Goal: Information Seeking & Learning: Learn about a topic

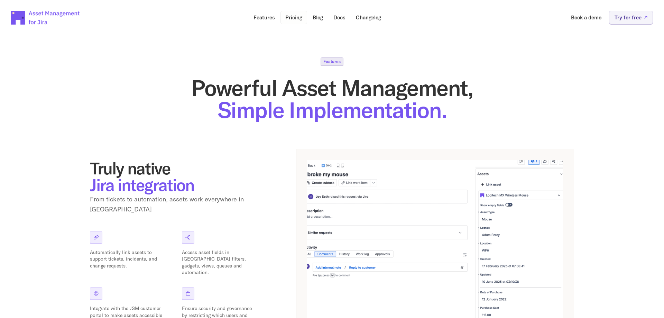
click at [295, 19] on p "Pricing" at bounding box center [293, 17] width 17 height 5
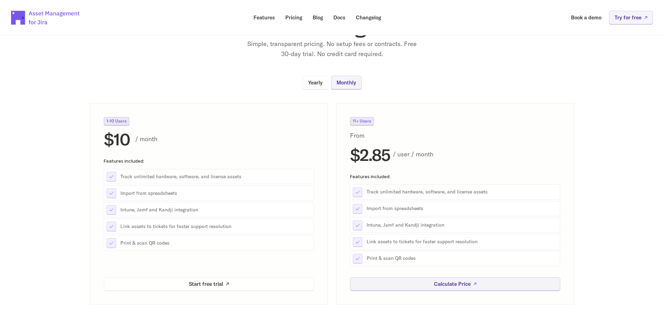
scroll to position [71, 0]
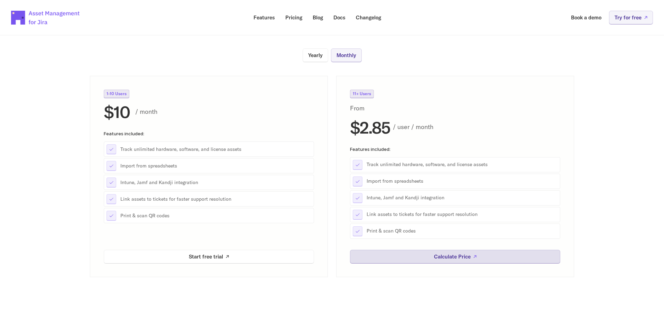
click at [454, 258] on p "Calculate Price" at bounding box center [452, 256] width 37 height 5
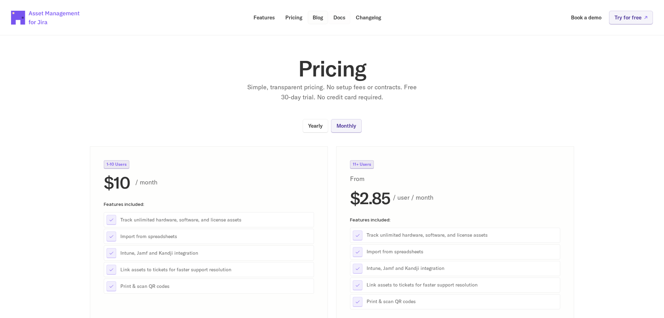
click at [315, 18] on p "Blog" at bounding box center [318, 17] width 10 height 5
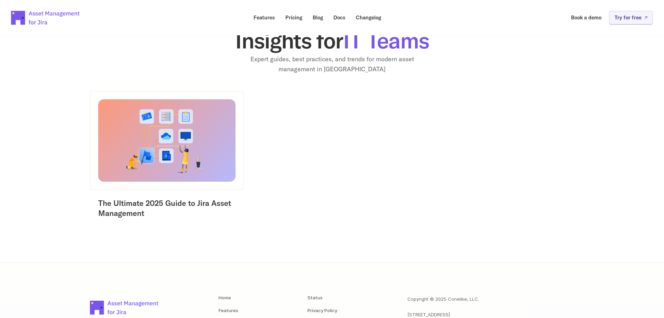
scroll to position [71, 0]
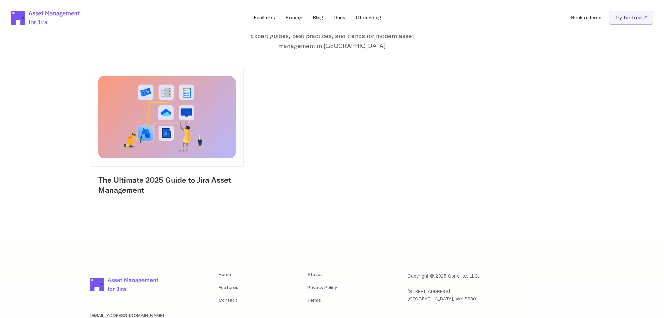
click at [161, 134] on img at bounding box center [167, 117] width 144 height 86
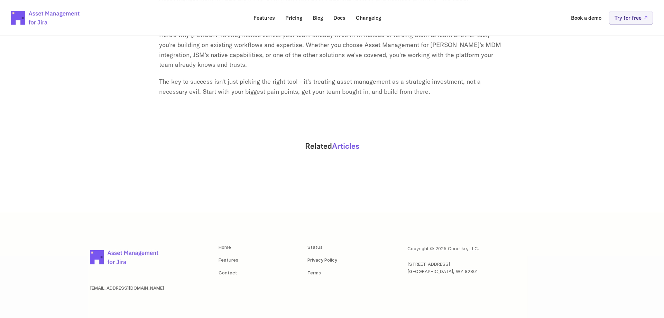
scroll to position [2733, 0]
click at [349, 139] on span "Articles" at bounding box center [345, 144] width 27 height 10
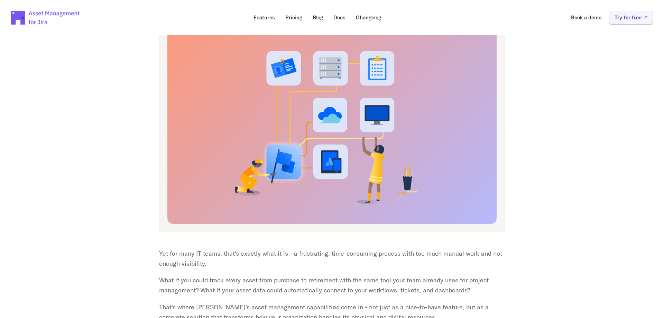
scroll to position [0, 0]
